Goal: Answer question/provide support

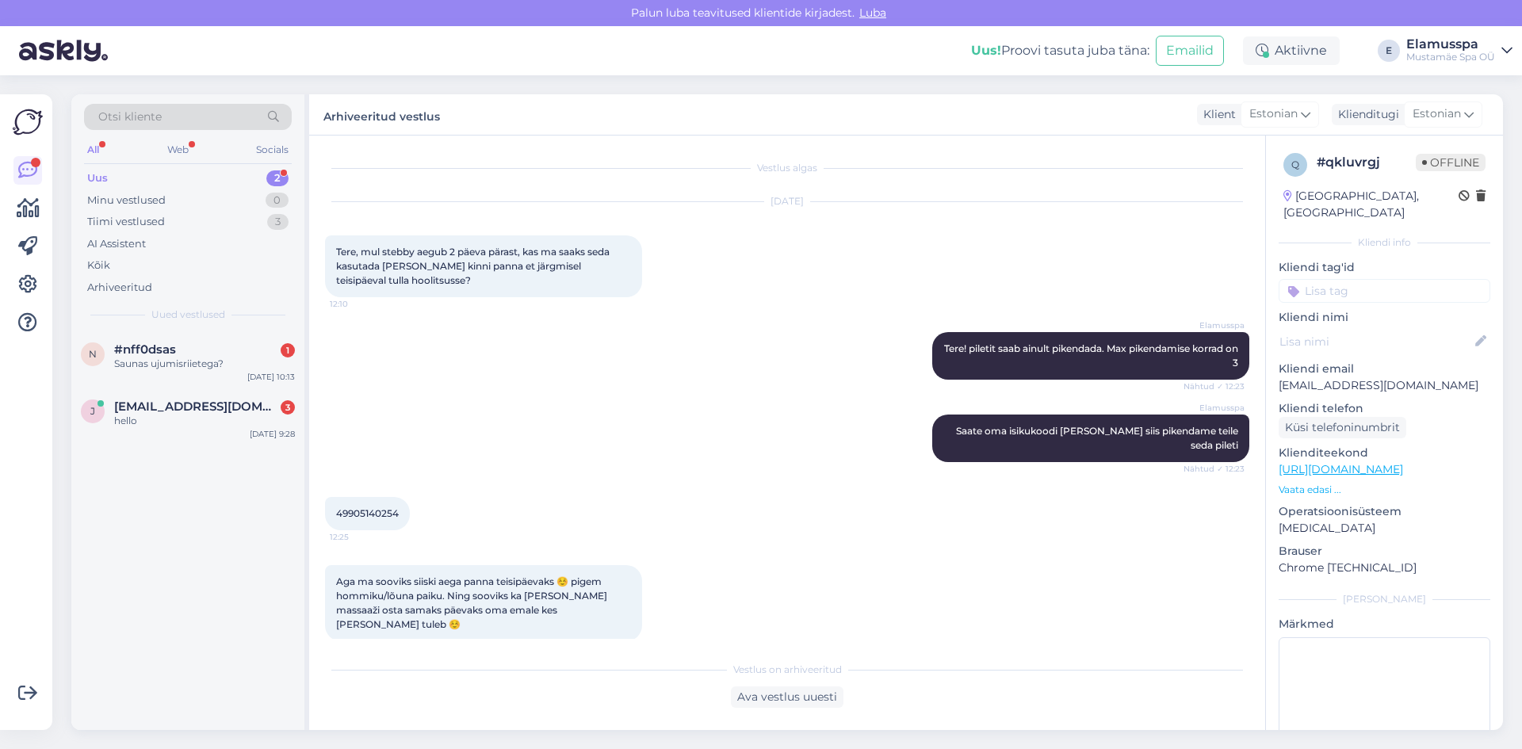
scroll to position [471, 0]
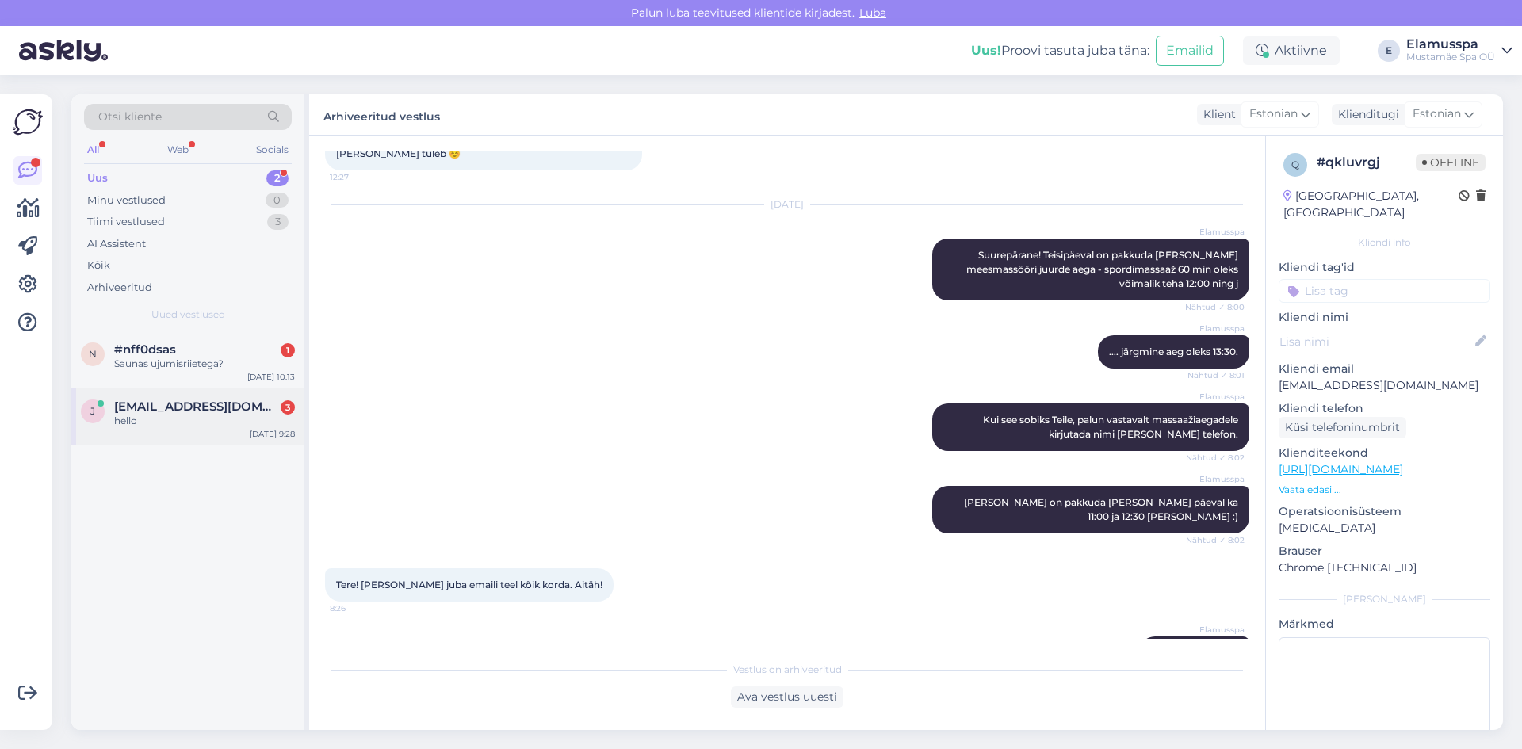
click at [189, 392] on div "j [EMAIL_ADDRESS][DOMAIN_NAME] 3 hello [DATE] 9:28" at bounding box center [187, 416] width 233 height 57
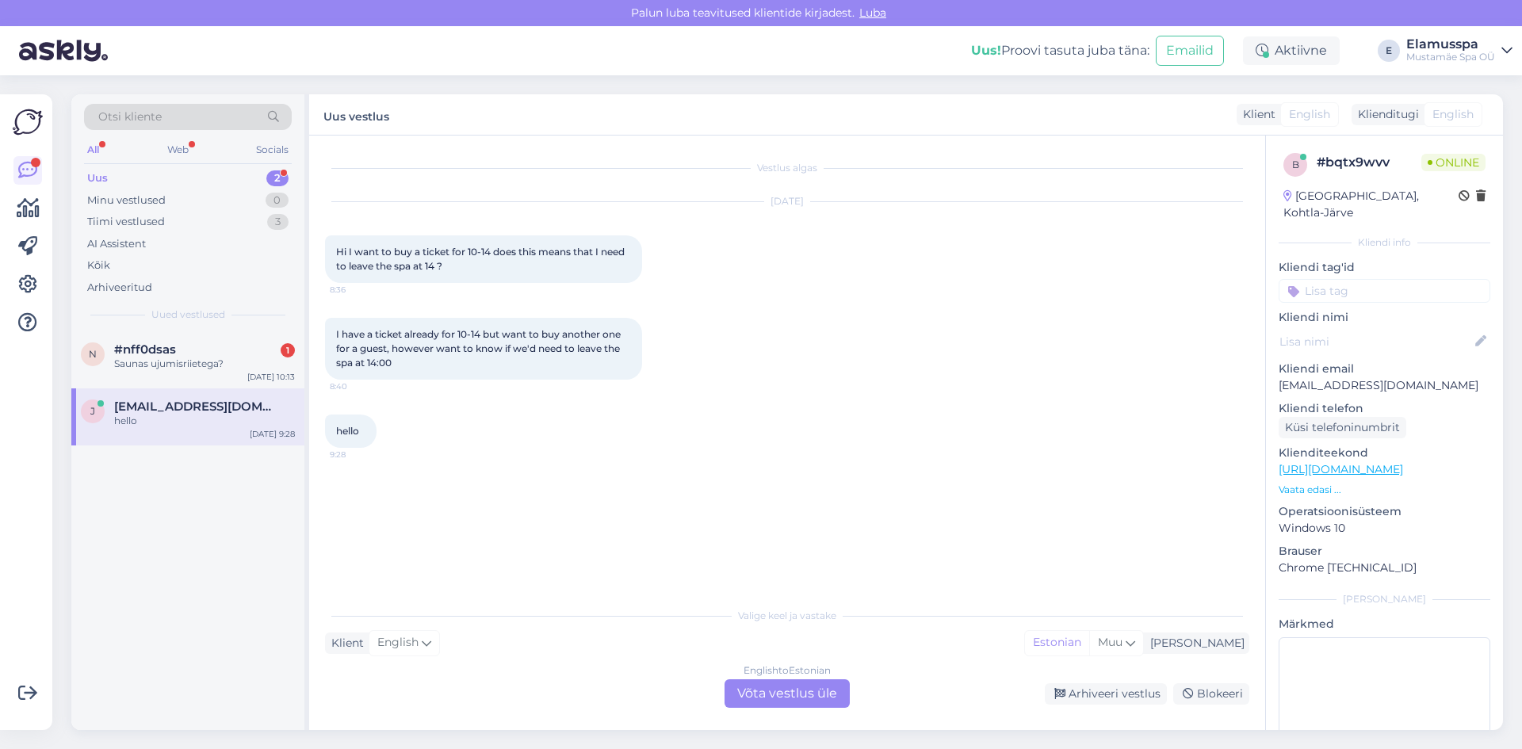
click at [770, 681] on div "English to Estonian Võta vestlus üle" at bounding box center [786, 693] width 125 height 29
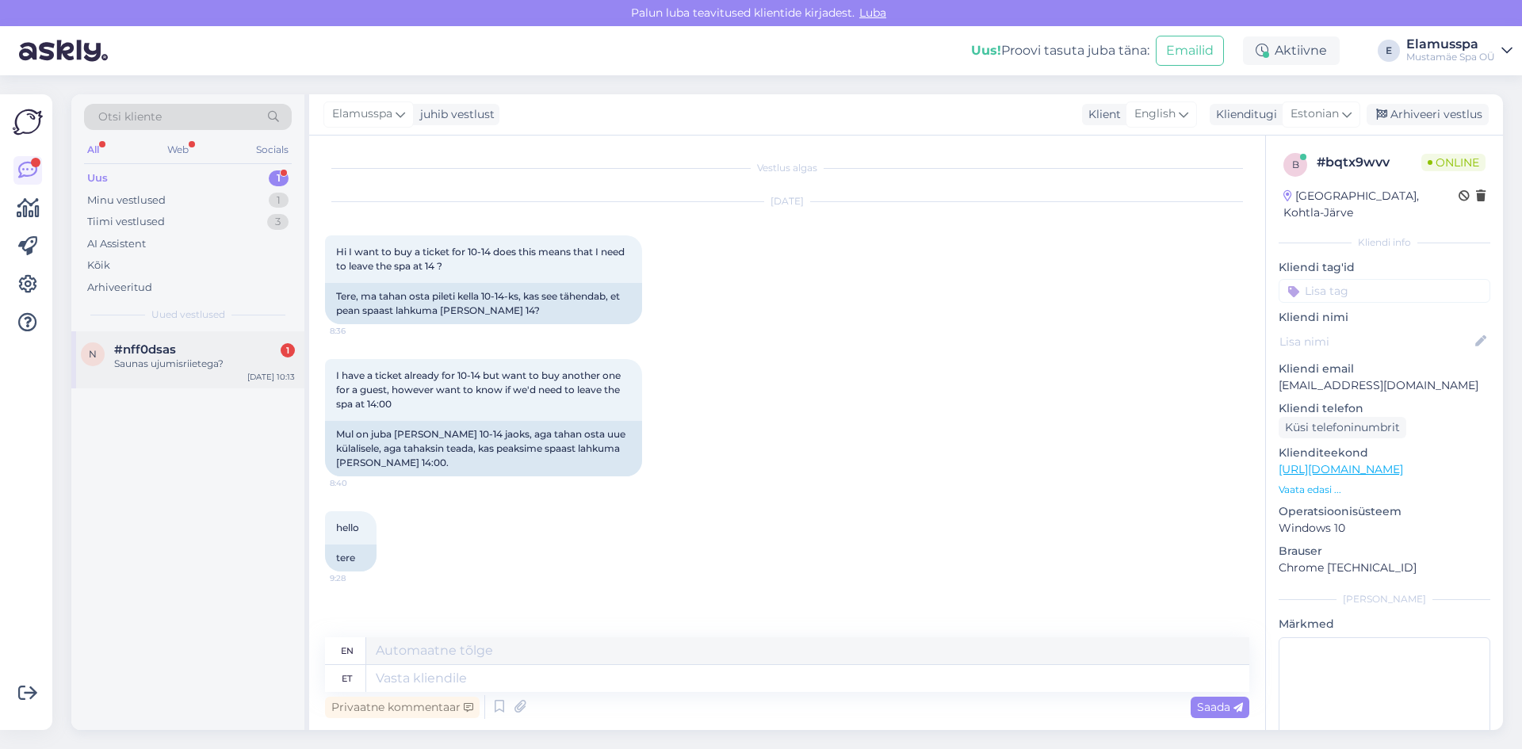
click at [203, 352] on div "#nff0dsas 1" at bounding box center [204, 349] width 181 height 14
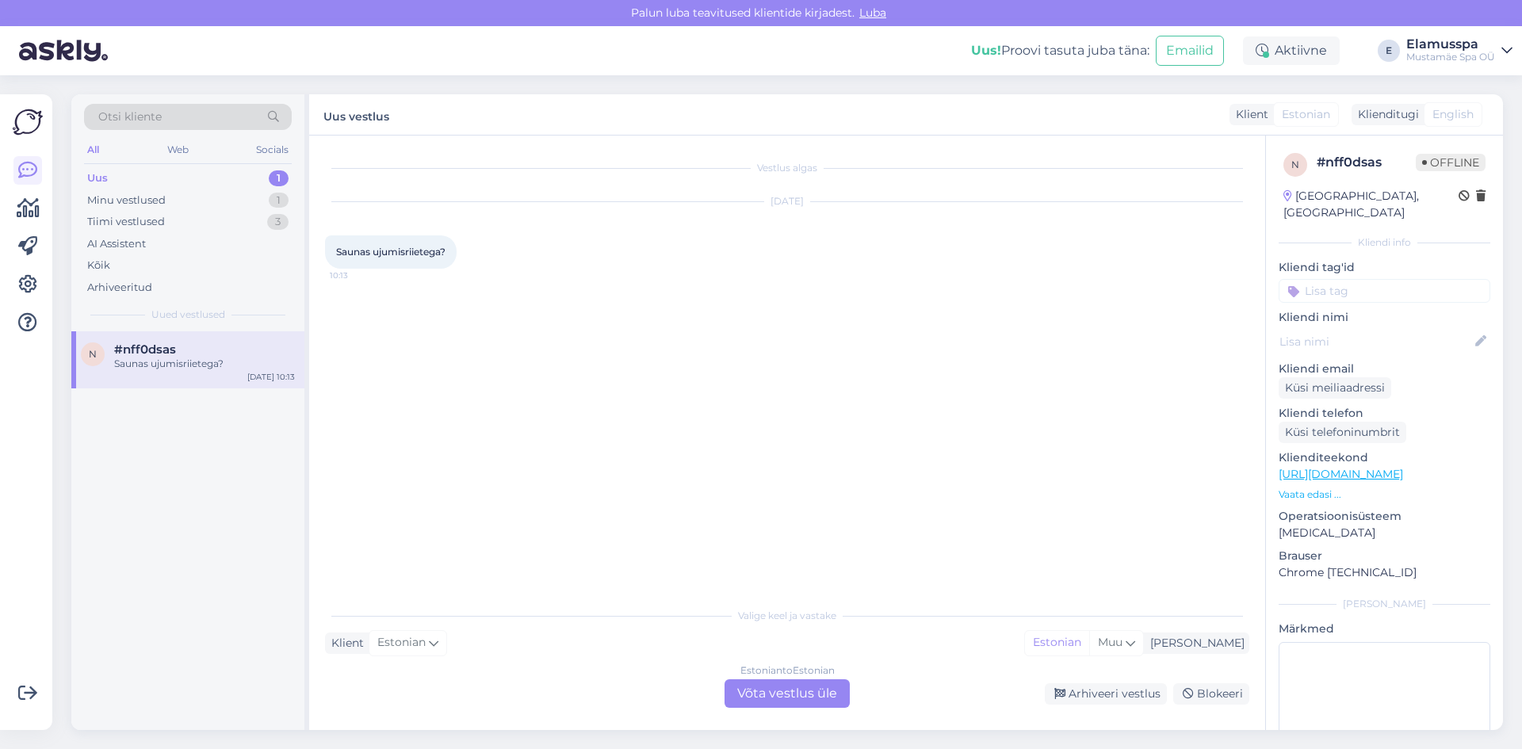
click at [818, 686] on div "Estonian to Estonian Võta vestlus üle" at bounding box center [786, 693] width 125 height 29
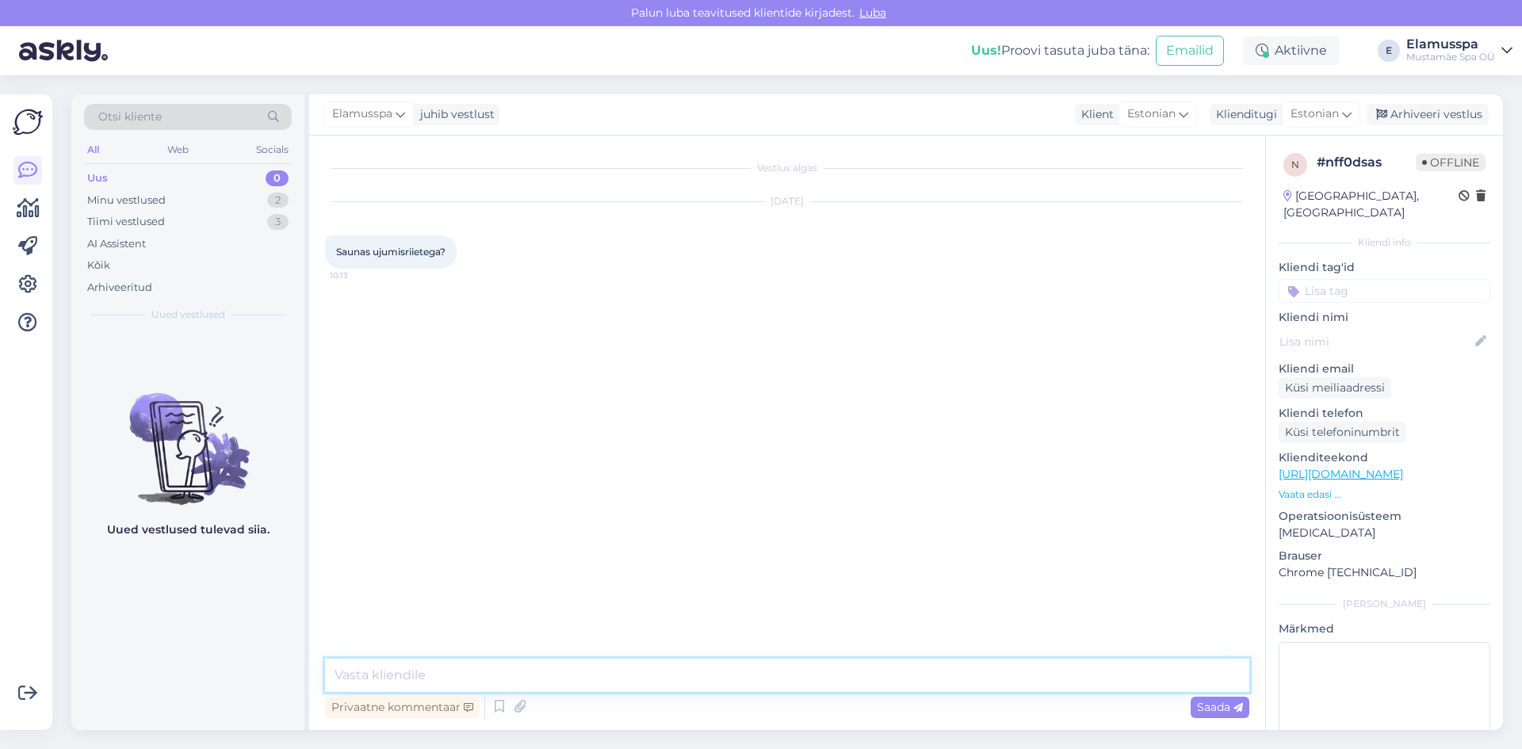
click at [599, 678] on textarea at bounding box center [787, 675] width 924 height 33
type textarea "Tere! Meie spaas on ujumisriided kohustuslikud :)"
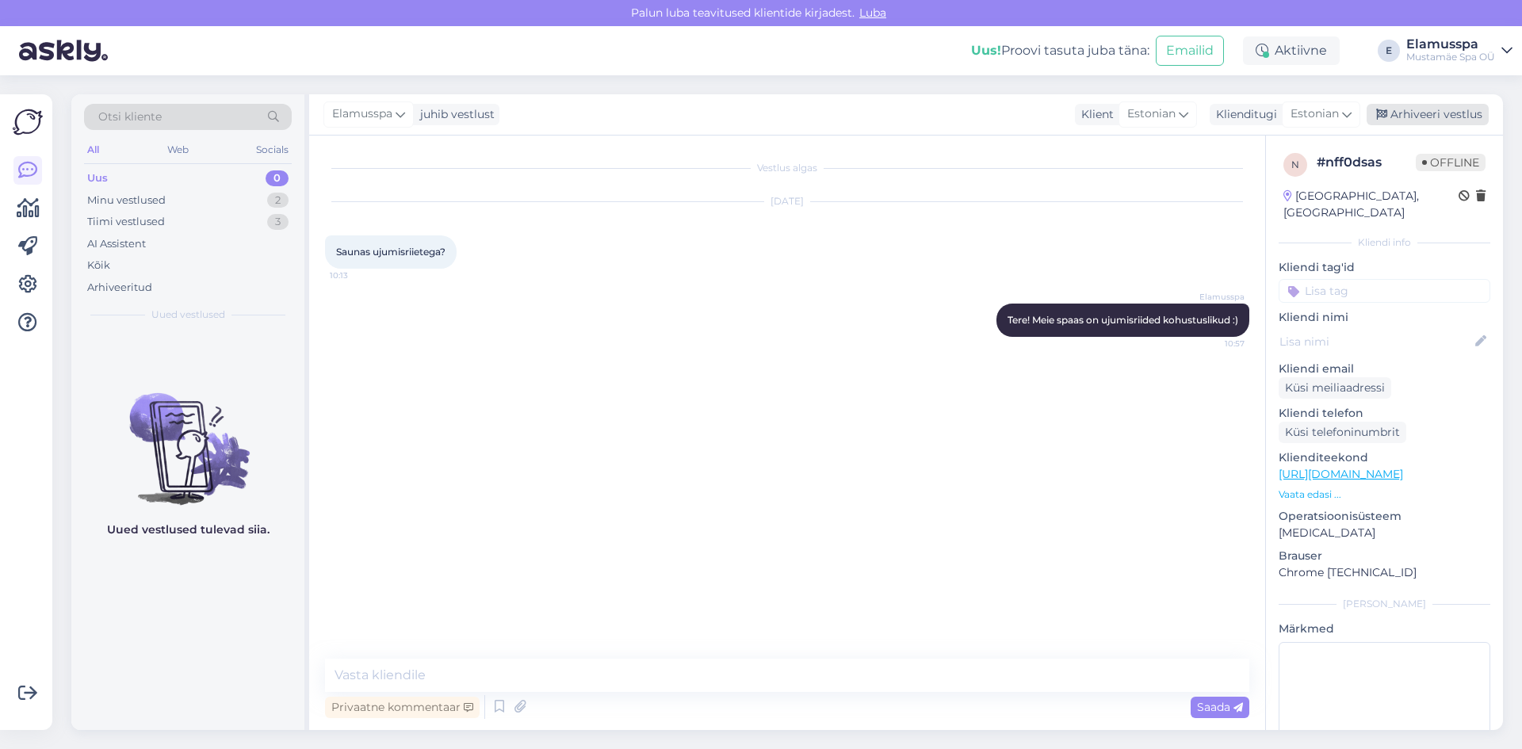
click at [1381, 120] on div "Arhiveeri vestlus" at bounding box center [1427, 114] width 122 height 21
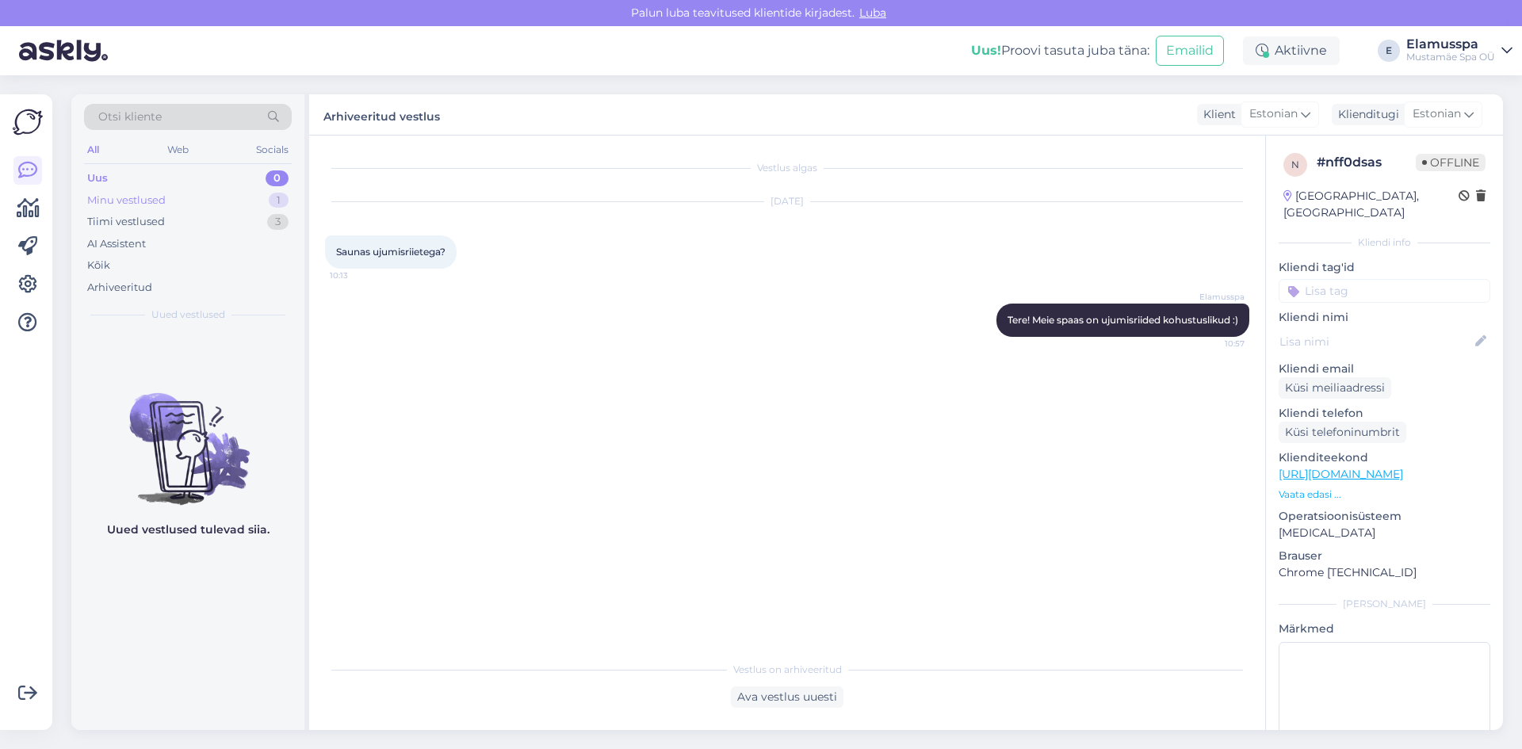
click at [131, 203] on div "Minu vestlused" at bounding box center [126, 201] width 78 height 16
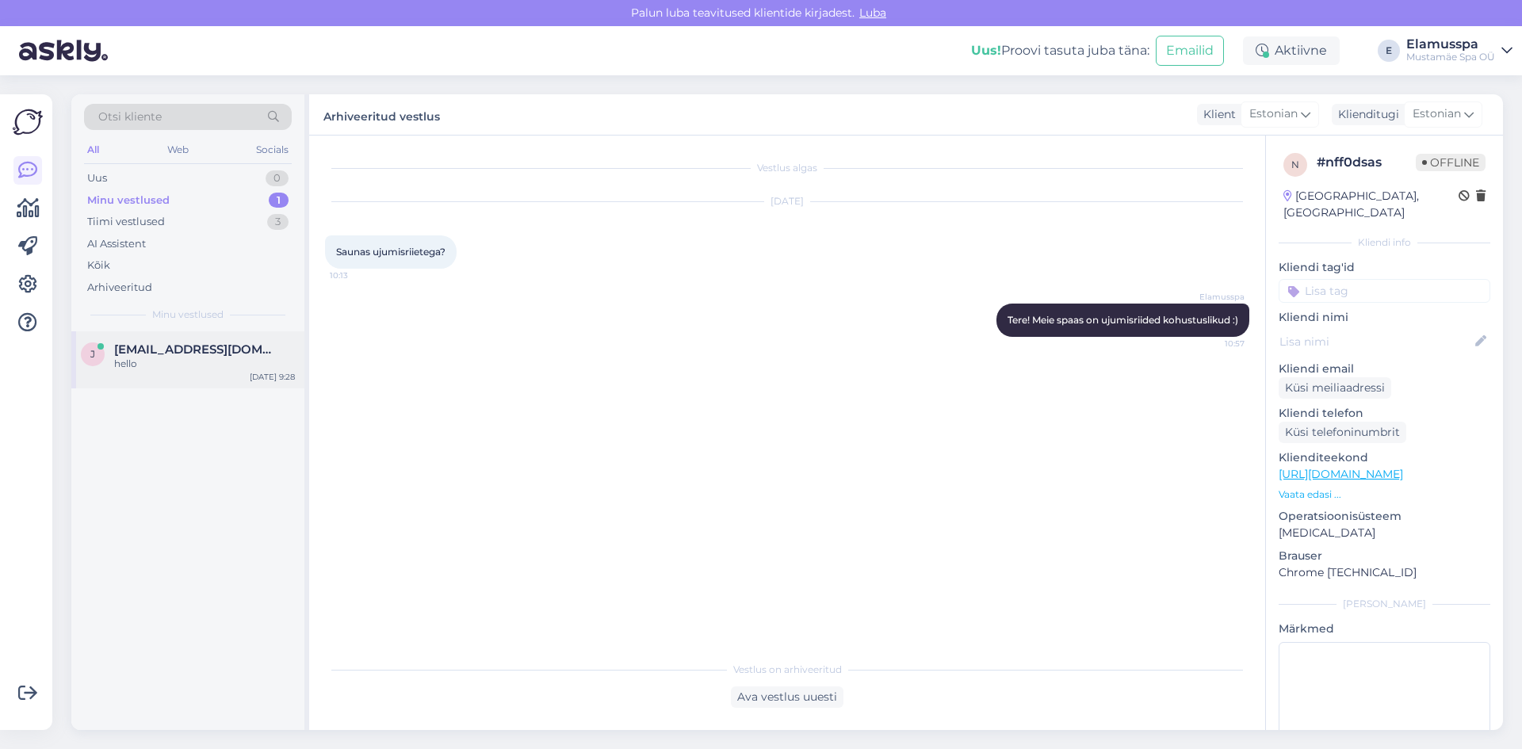
click at [220, 350] on span "[EMAIL_ADDRESS][DOMAIN_NAME]" at bounding box center [196, 349] width 165 height 14
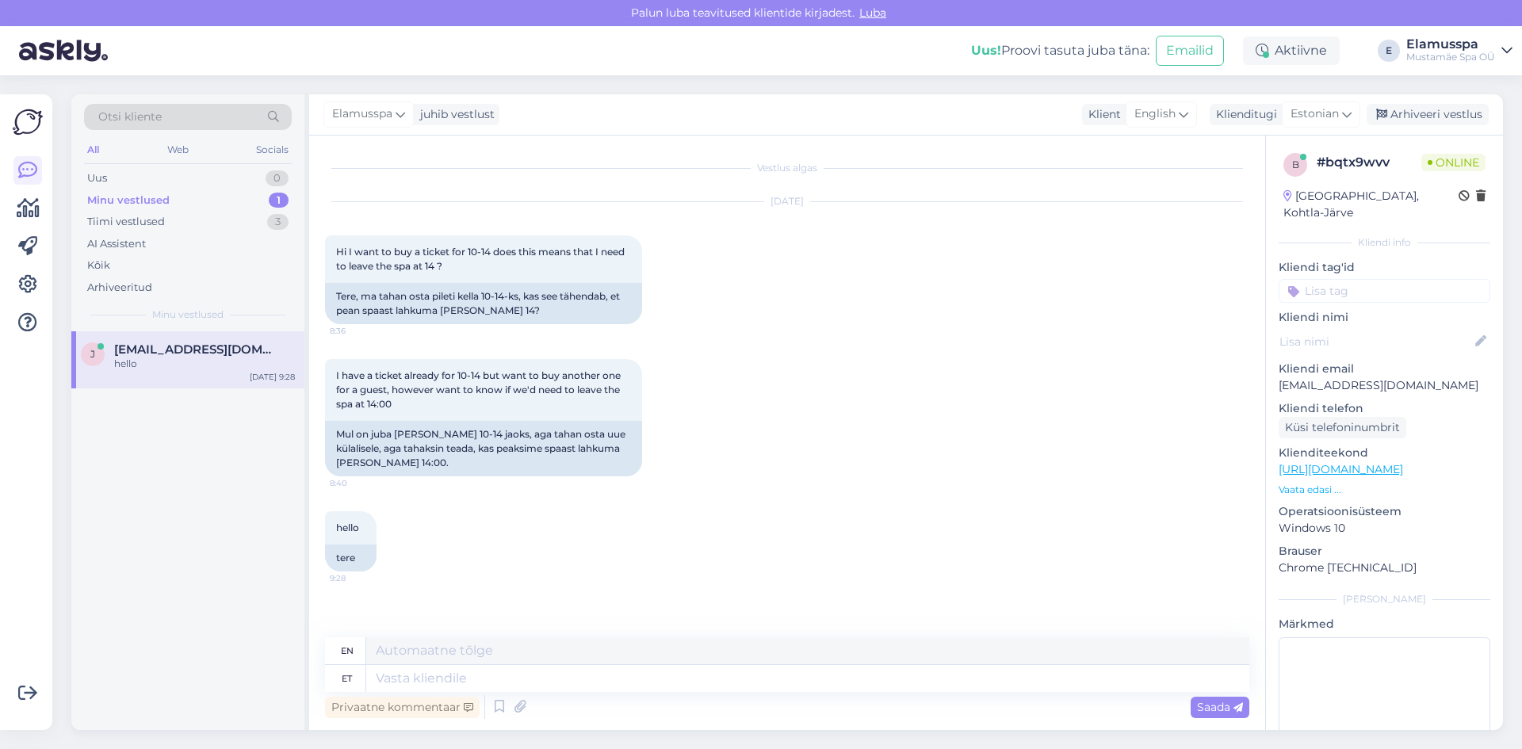
click at [1404, 128] on div "Elamusspa juhib vestlust Klient English Klienditugi Estonian Arhiveeri vestlus" at bounding box center [906, 114] width 1194 height 41
click at [1434, 110] on div "Arhiveeri vestlus" at bounding box center [1427, 114] width 122 height 21
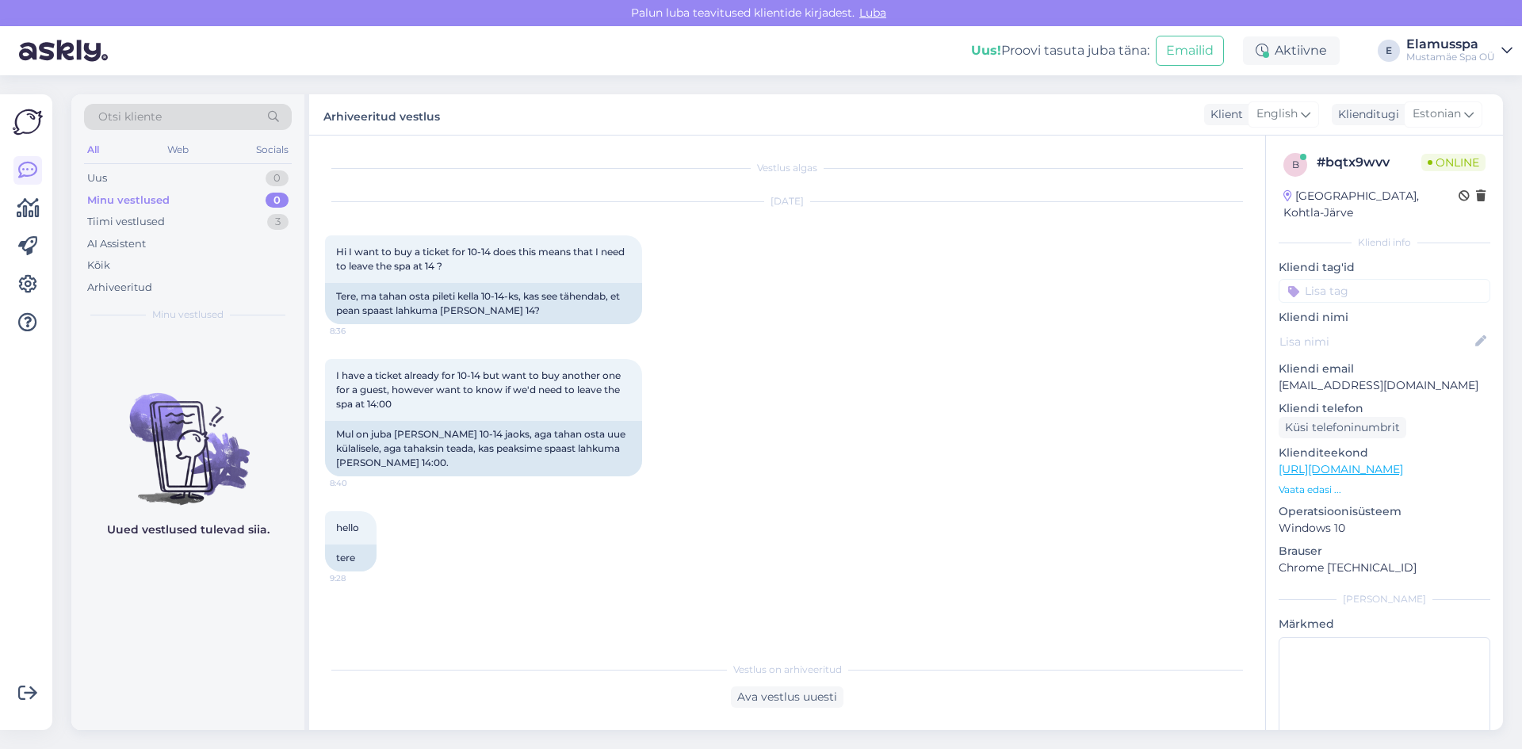
click at [575, 227] on div "[DATE] Hi I want to buy a ticket for 10-14 does this means that I need to leave…" at bounding box center [787, 263] width 924 height 157
